Goal: Task Accomplishment & Management: Complete application form

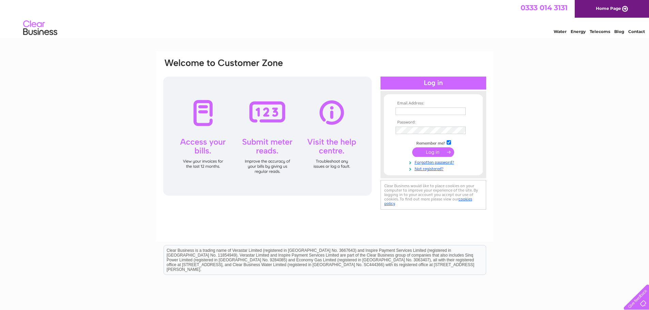
click at [442, 113] on input "text" at bounding box center [430, 111] width 70 height 7
click at [403, 155] on td at bounding box center [433, 152] width 79 height 13
click at [433, 167] on link "Not registered?" at bounding box center [433, 168] width 77 height 6
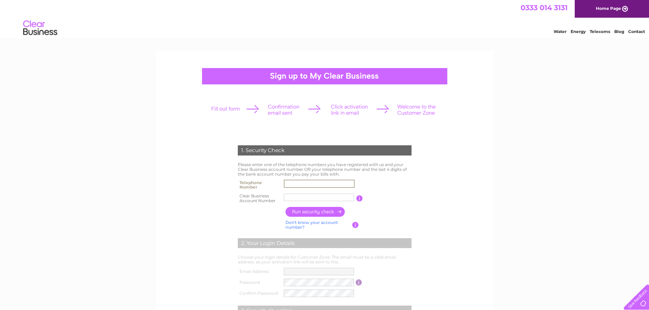
click at [292, 183] on input "text" at bounding box center [319, 184] width 71 height 8
type input "01"
click at [477, 183] on form "1. Security Check Please enter one of the telephone numbers you have registered…" at bounding box center [324, 259] width 324 height 255
click at [317, 221] on link "Don't know your account number?" at bounding box center [311, 225] width 52 height 10
